Goal: Understand process/instructions

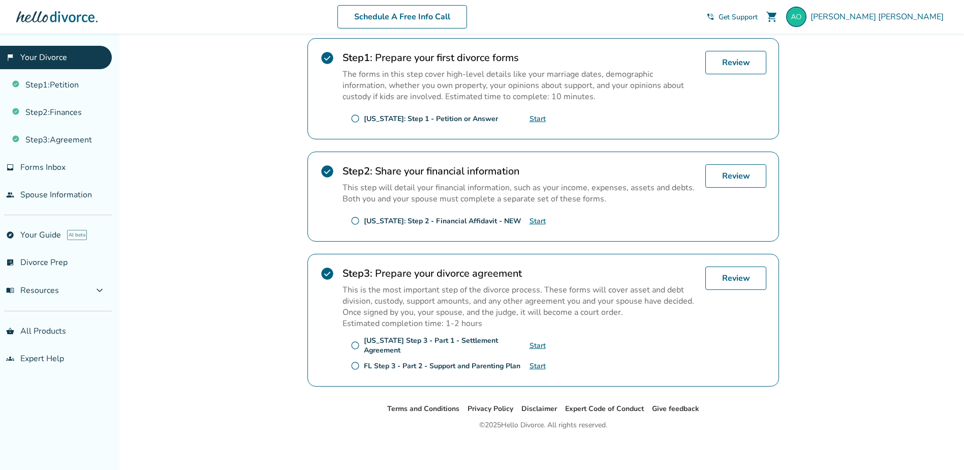
scroll to position [207, 0]
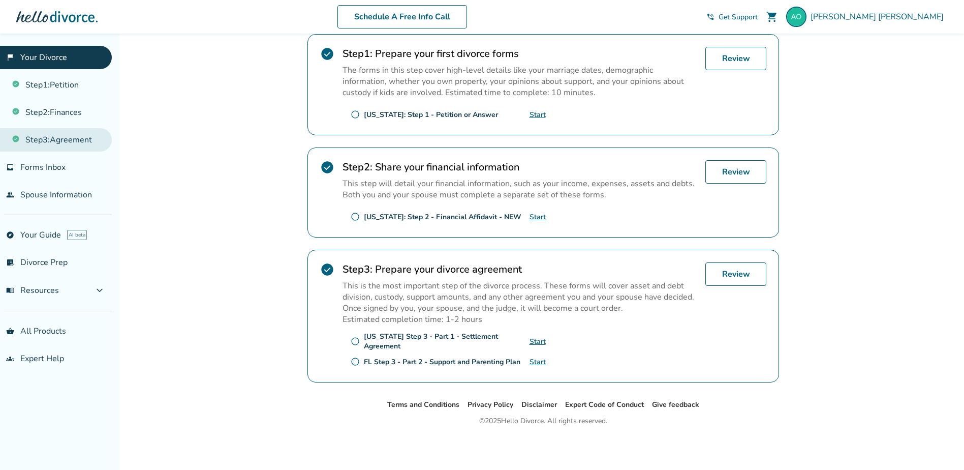
click at [83, 141] on link "Step 3 : Agreement" at bounding box center [56, 139] width 112 height 23
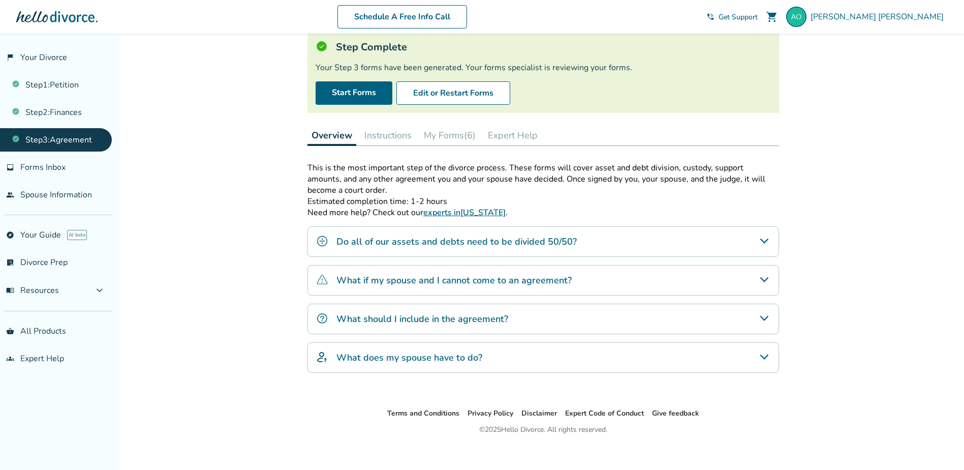
scroll to position [75, 0]
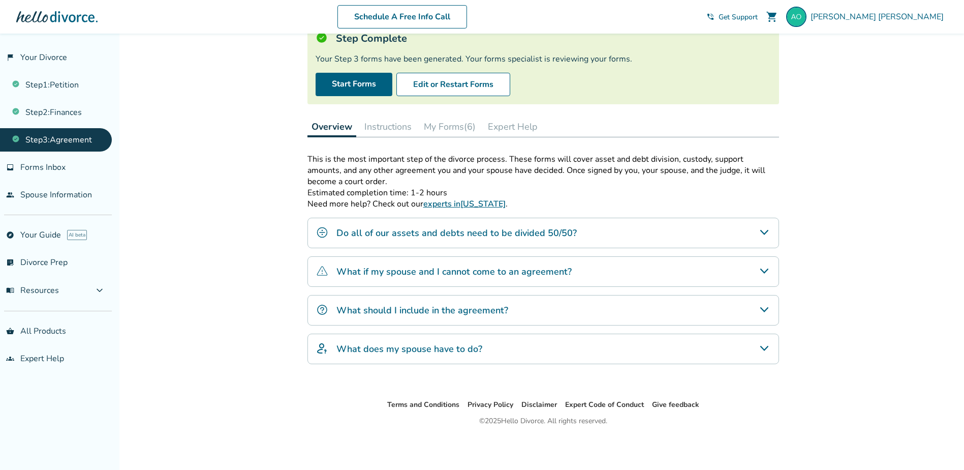
click at [767, 232] on icon "Do all of our assets and debts need to be divided 50/50?" at bounding box center [764, 232] width 12 height 12
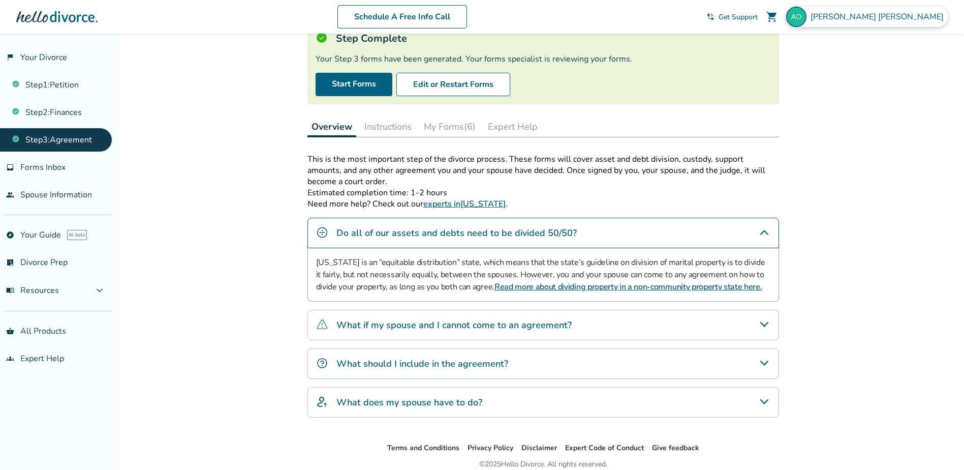
click at [936, 19] on span "Angela Osborne" at bounding box center [879, 16] width 137 height 11
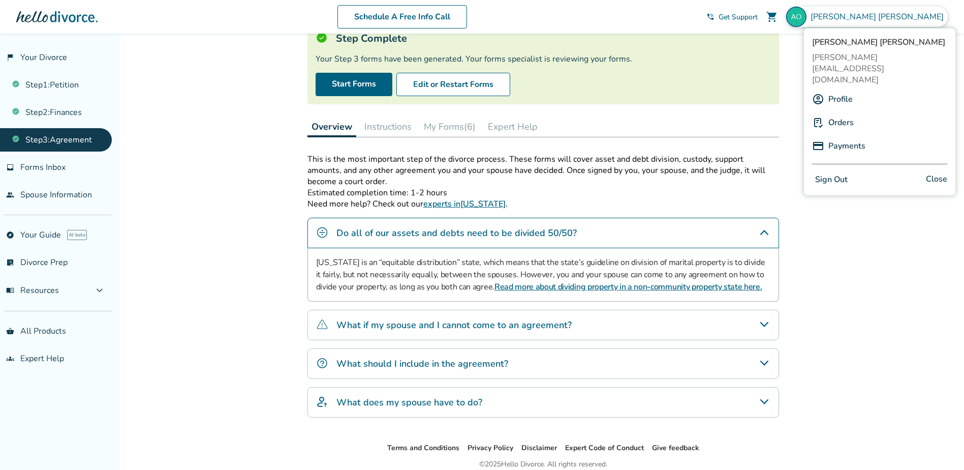
click at [823, 172] on button "Sign Out" at bounding box center [831, 179] width 39 height 15
